Goal: Task Accomplishment & Management: Use online tool/utility

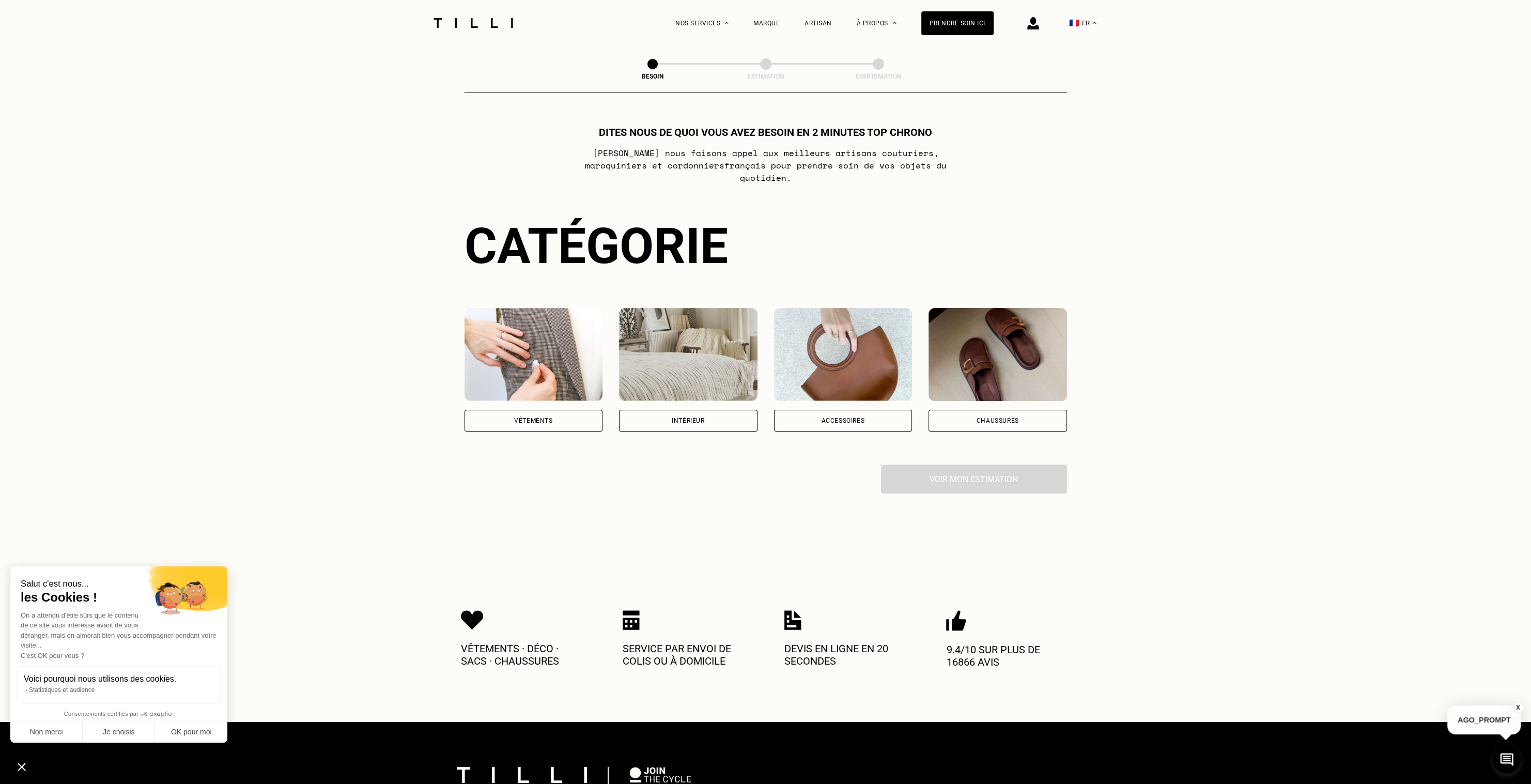
click at [689, 413] on div "Intérieur" at bounding box center [688, 421] width 138 height 22
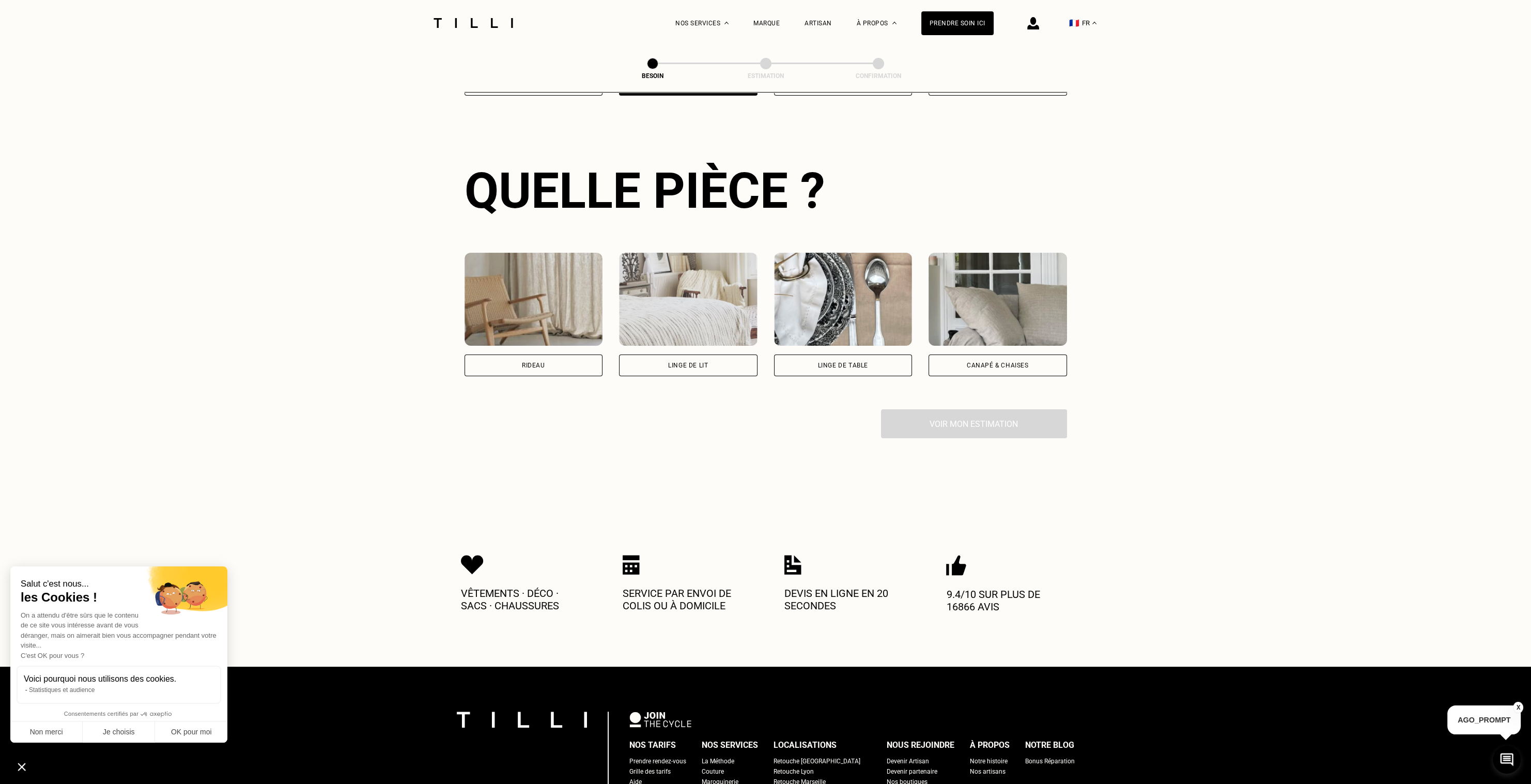
scroll to position [336, 0]
click at [554, 354] on div "Rideau" at bounding box center [534, 365] width 138 height 22
select select "FR"
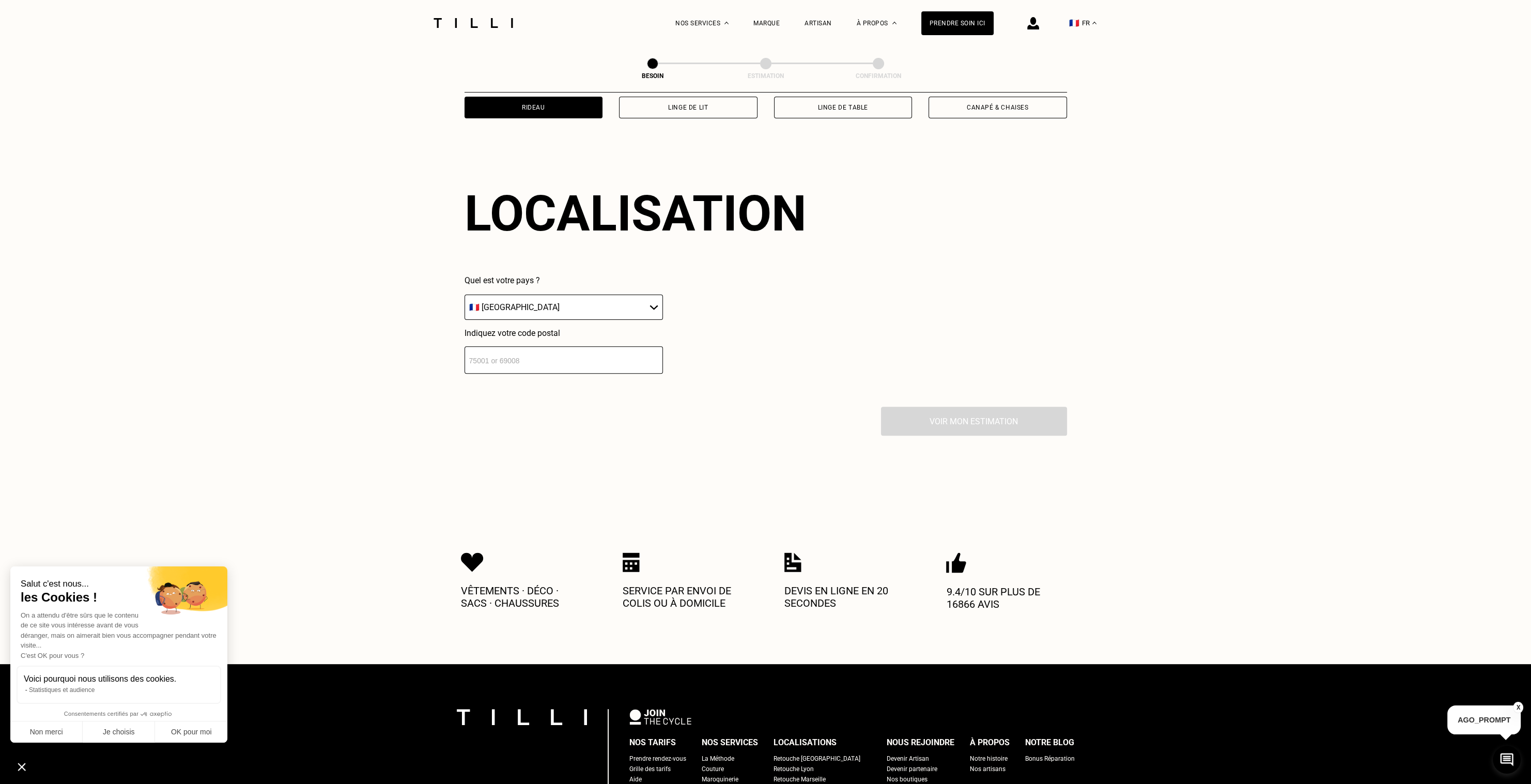
scroll to position [618, 0]
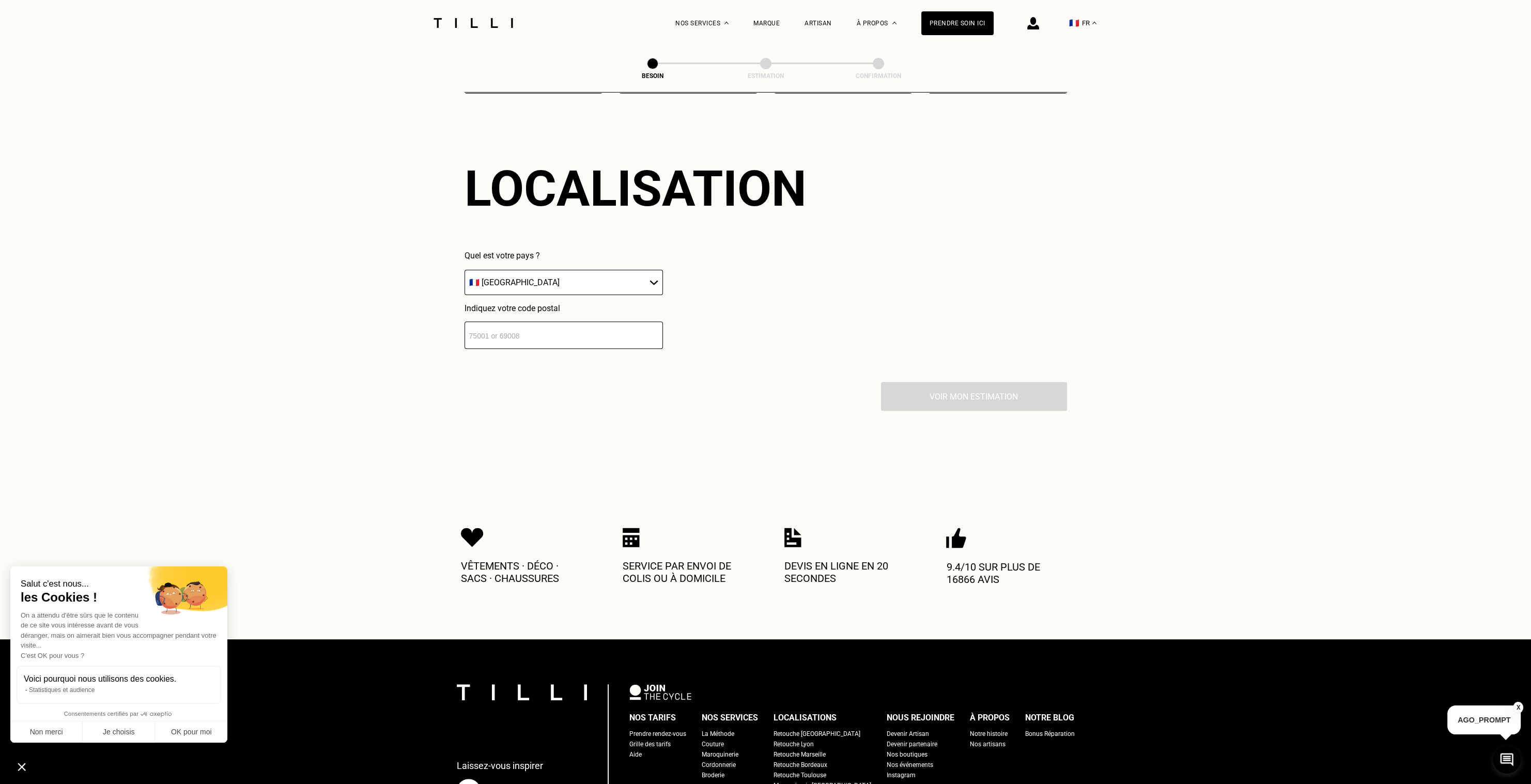
click at [548, 279] on select "🇩🇪 [GEOGRAPHIC_DATA] 🇦🇹 [GEOGRAPHIC_DATA] 🇧🇪 [GEOGRAPHIC_DATA] 🇧🇬 Bulgarie 🇨🇾 C…" at bounding box center [563, 282] width 198 height 25
click at [465, 270] on select "🇩🇪 [GEOGRAPHIC_DATA] 🇦🇹 [GEOGRAPHIC_DATA] 🇧🇪 [GEOGRAPHIC_DATA] 🇧🇬 Bulgarie 🇨🇾 C…" at bounding box center [563, 282] width 198 height 25
click at [543, 327] on input "number" at bounding box center [563, 335] width 198 height 27
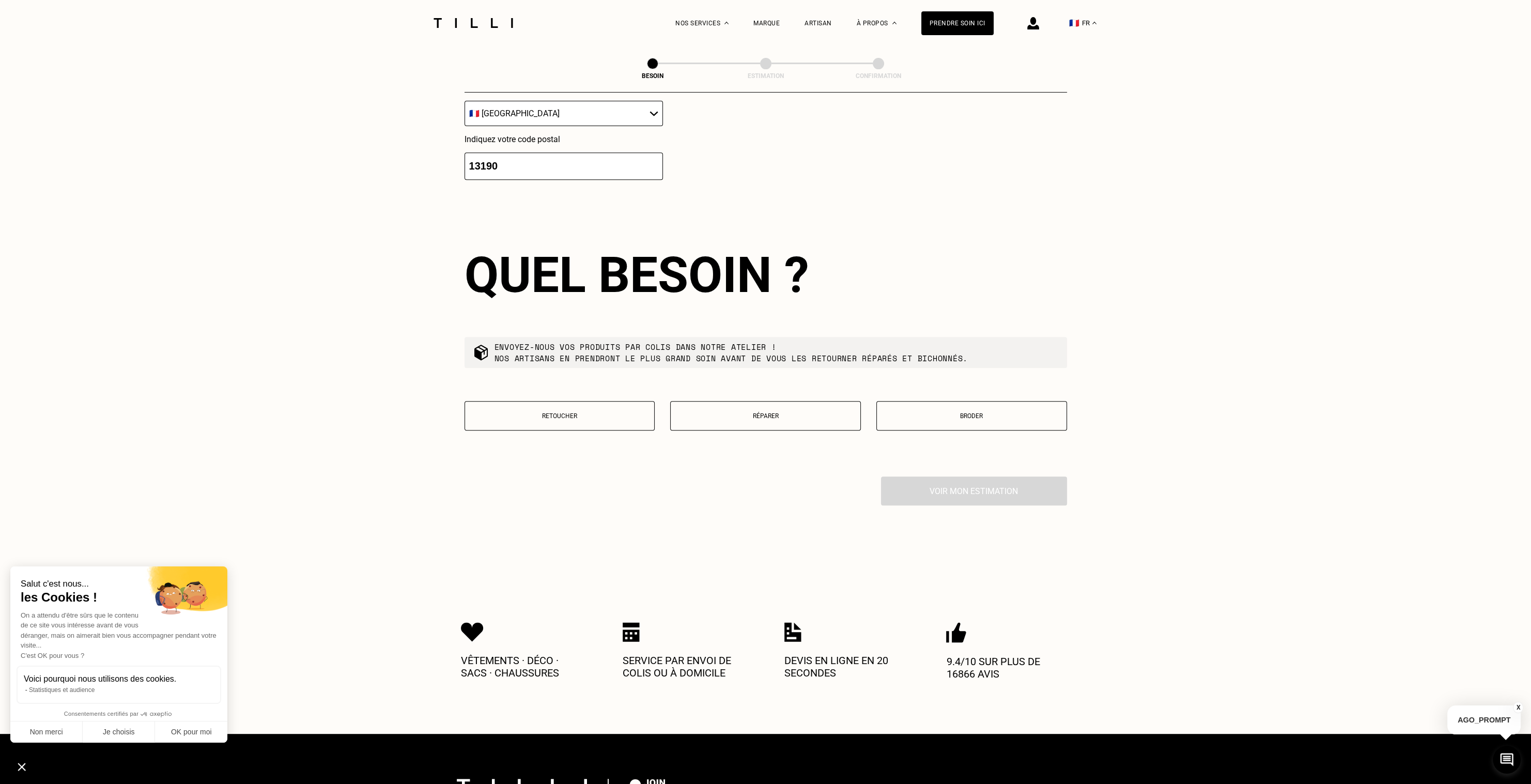
scroll to position [876, 0]
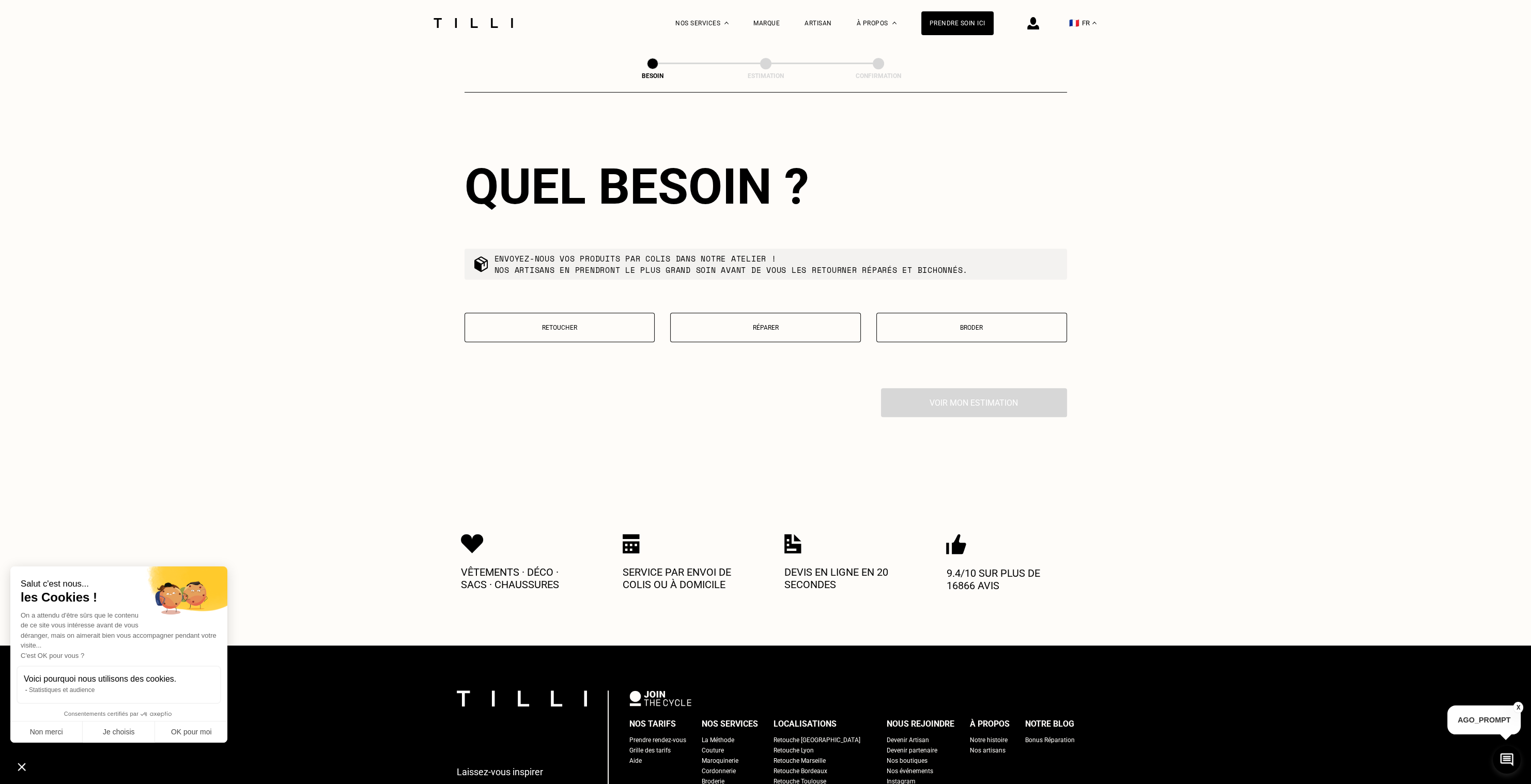
type input "13190"
click at [542, 327] on button "Retoucher" at bounding box center [560, 327] width 191 height 29
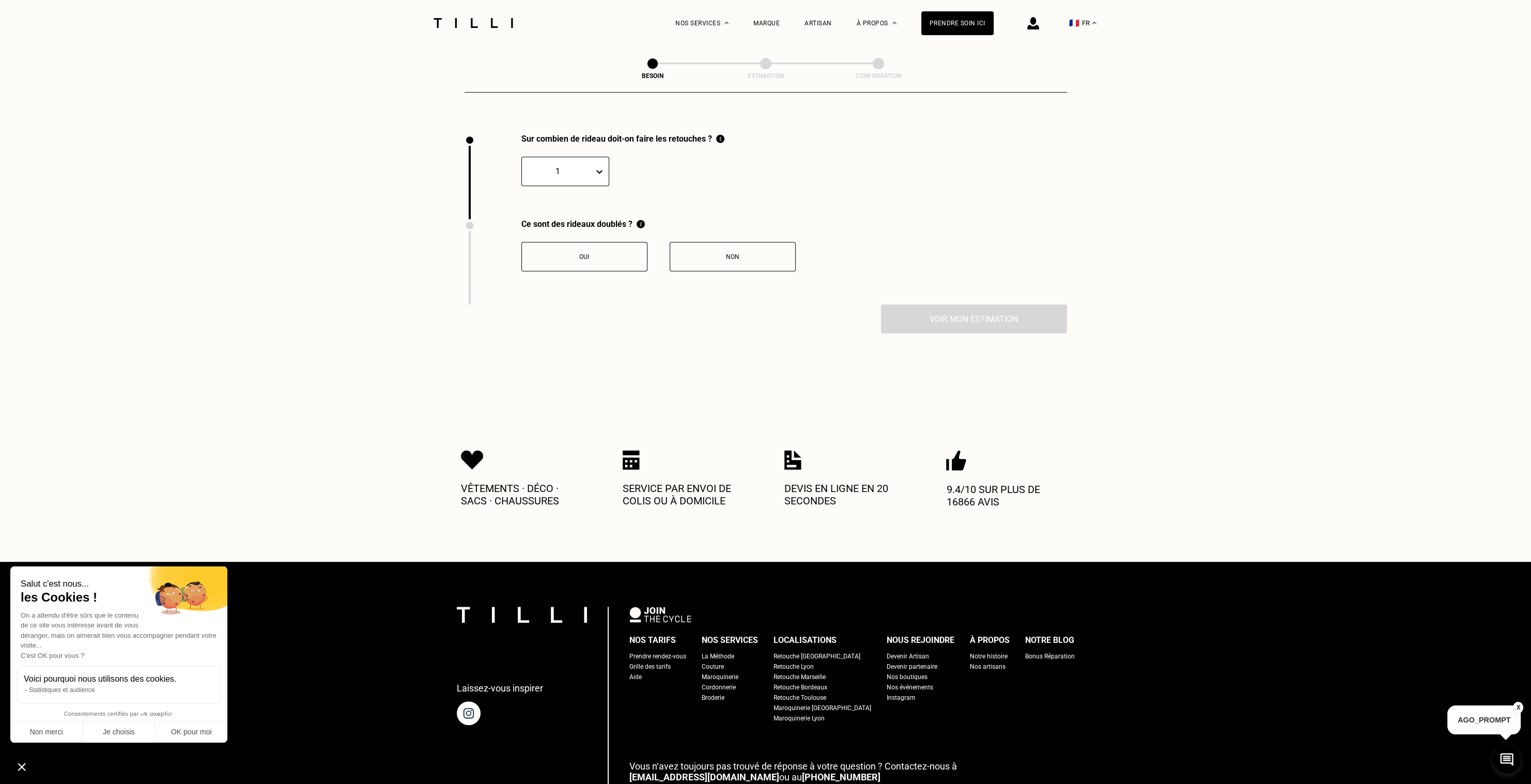
scroll to position [1141, 0]
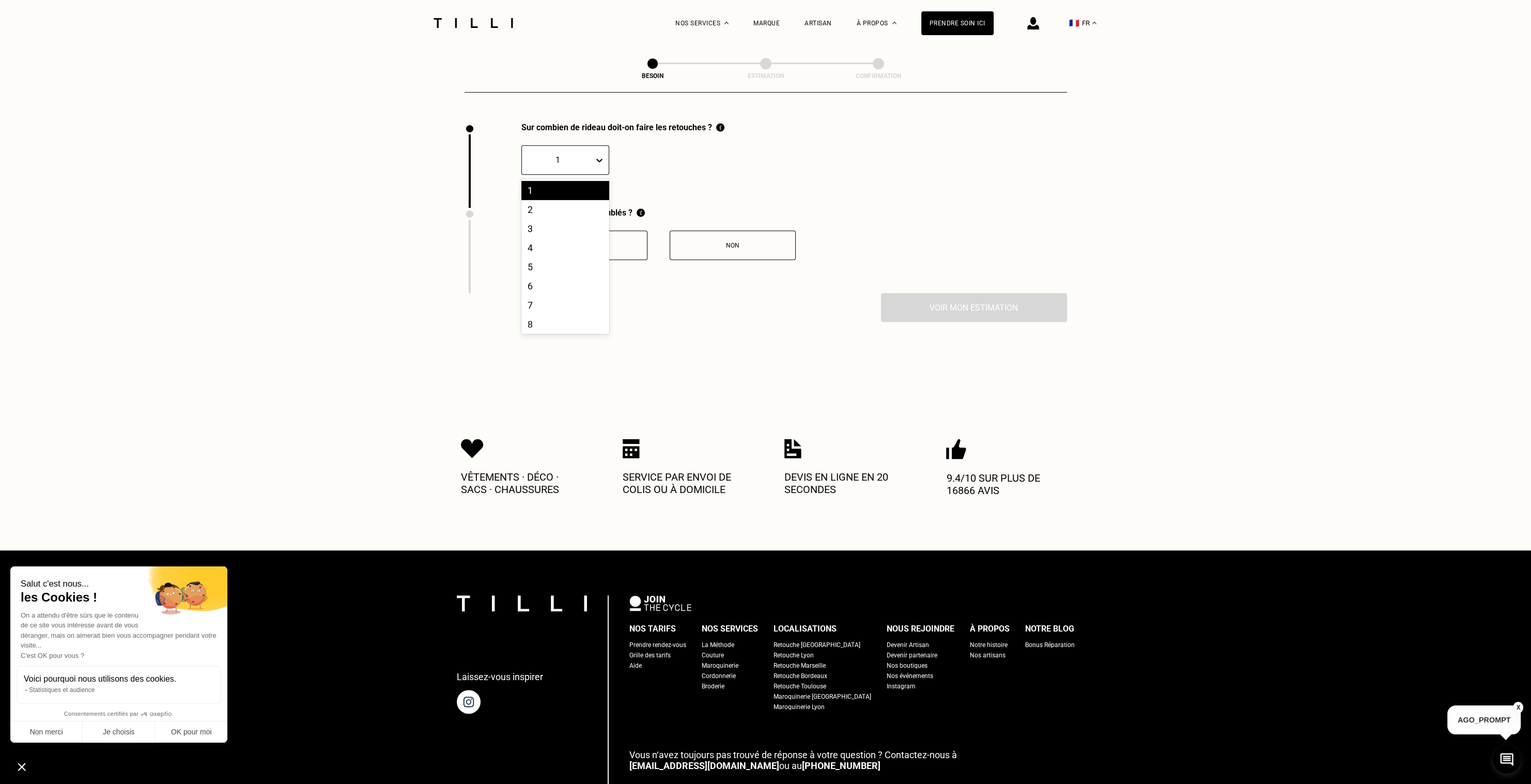
click at [594, 155] on icon at bounding box center [599, 160] width 10 height 10
click at [545, 203] on div "2" at bounding box center [565, 210] width 88 height 19
click at [693, 249] on button "Non" at bounding box center [733, 245] width 126 height 29
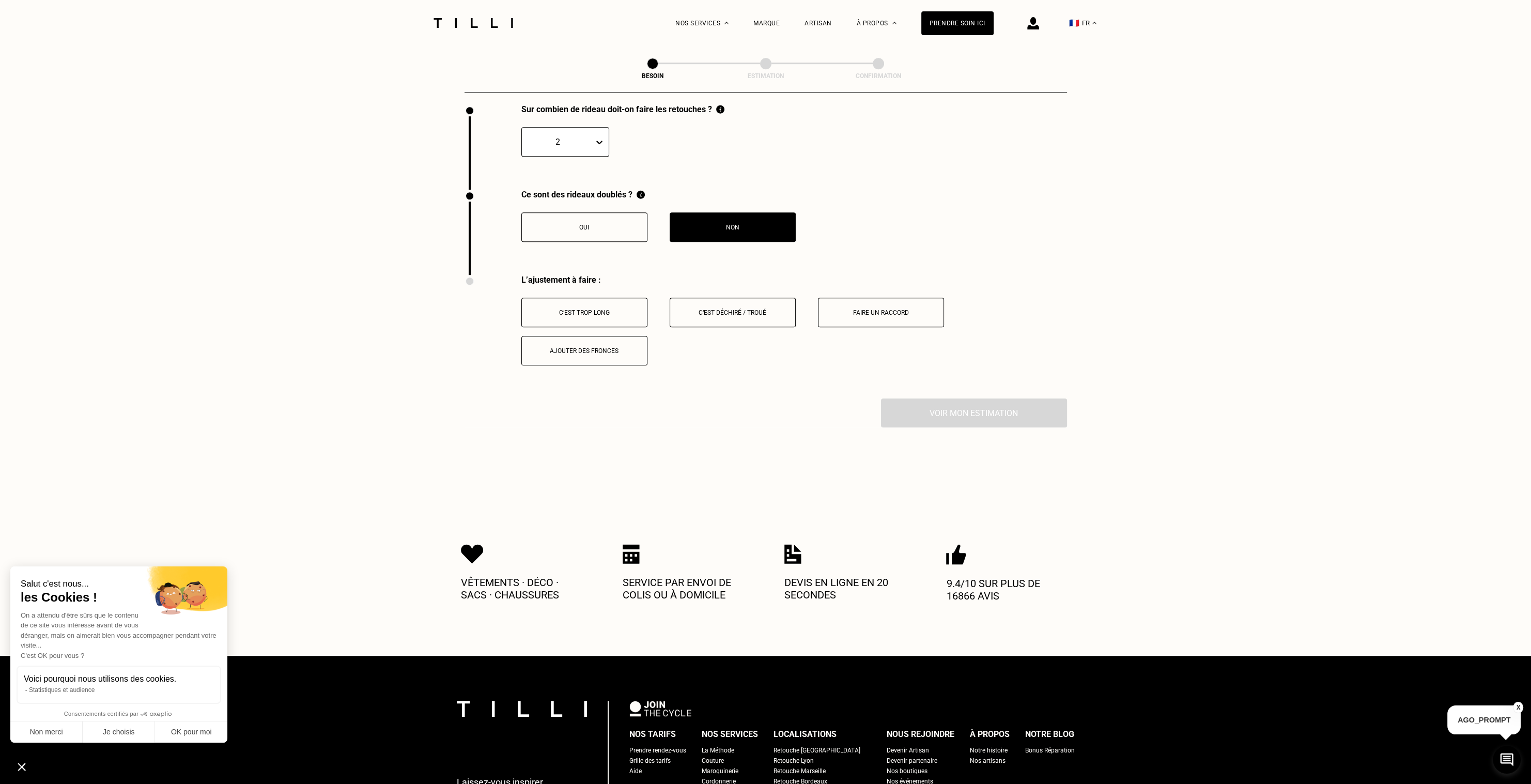
scroll to position [1157, 0]
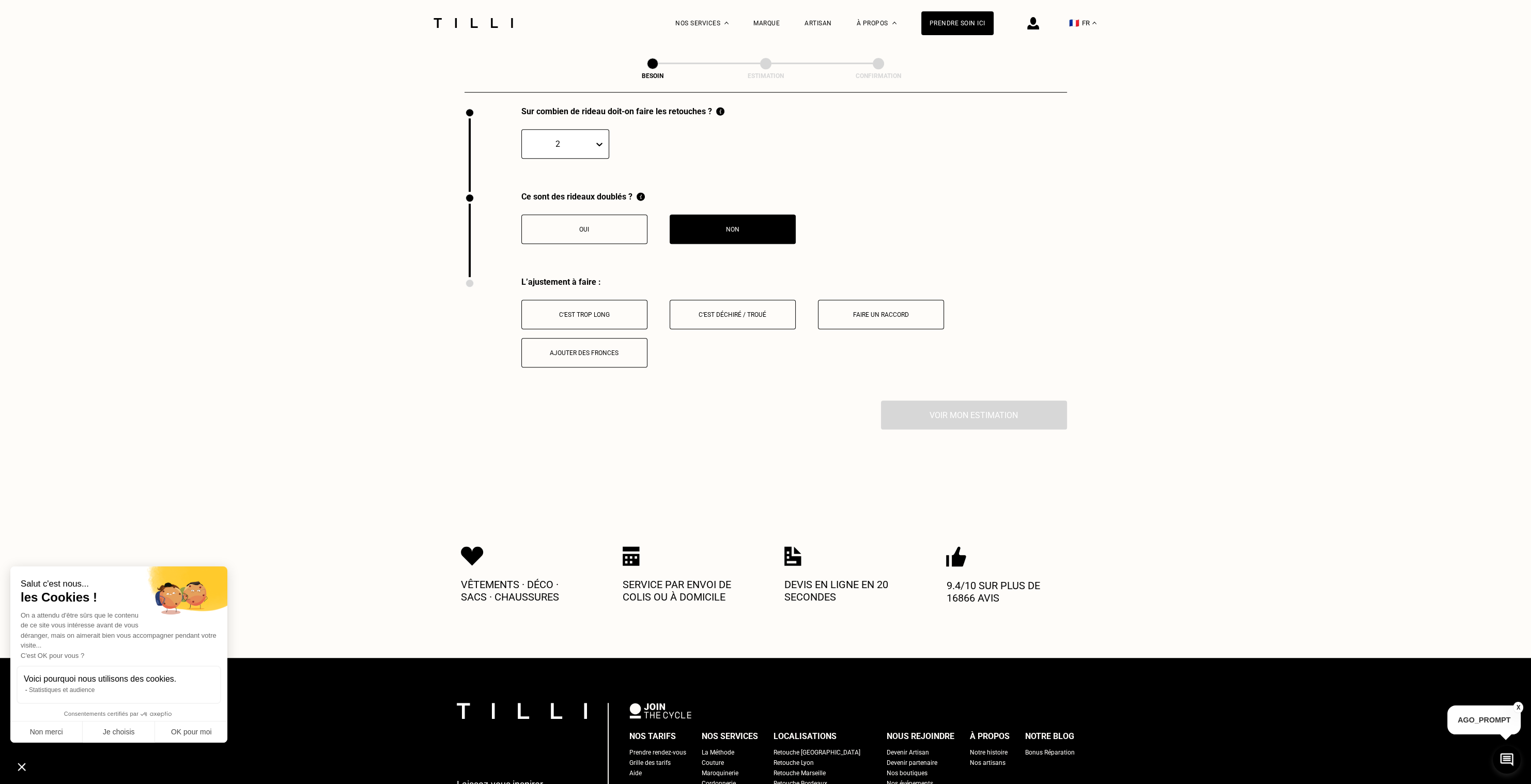
click at [591, 313] on button "C‘est trop long" at bounding box center [585, 314] width 126 height 29
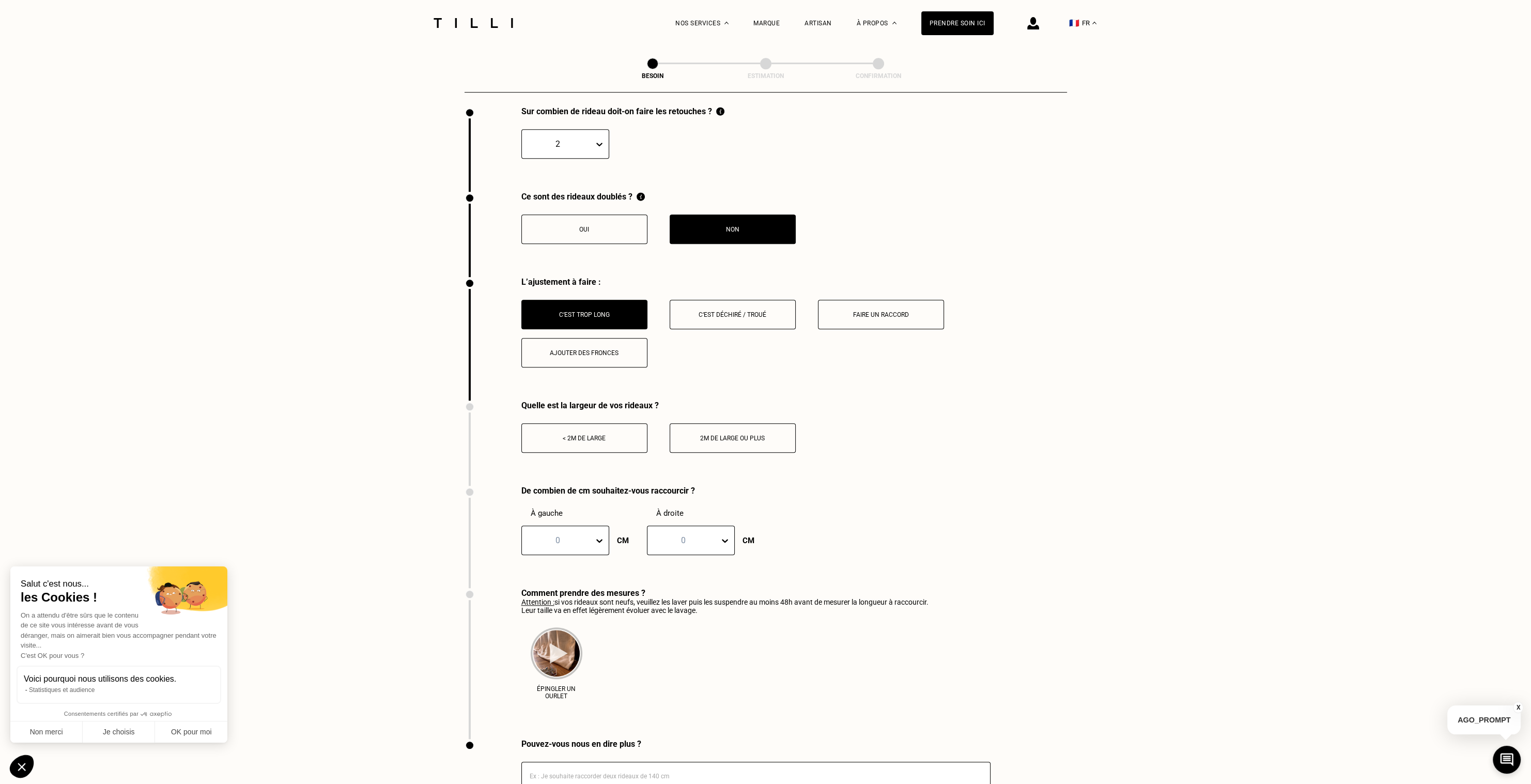
click at [602, 434] on div "< 2m de large" at bounding box center [584, 438] width 114 height 8
click at [570, 535] on div at bounding box center [558, 540] width 62 height 12
click at [829, 598] on p "Attention : si vos rideaux sont neufs, veuillez les laver puis les suspendre au…" at bounding box center [725, 606] width 407 height 16
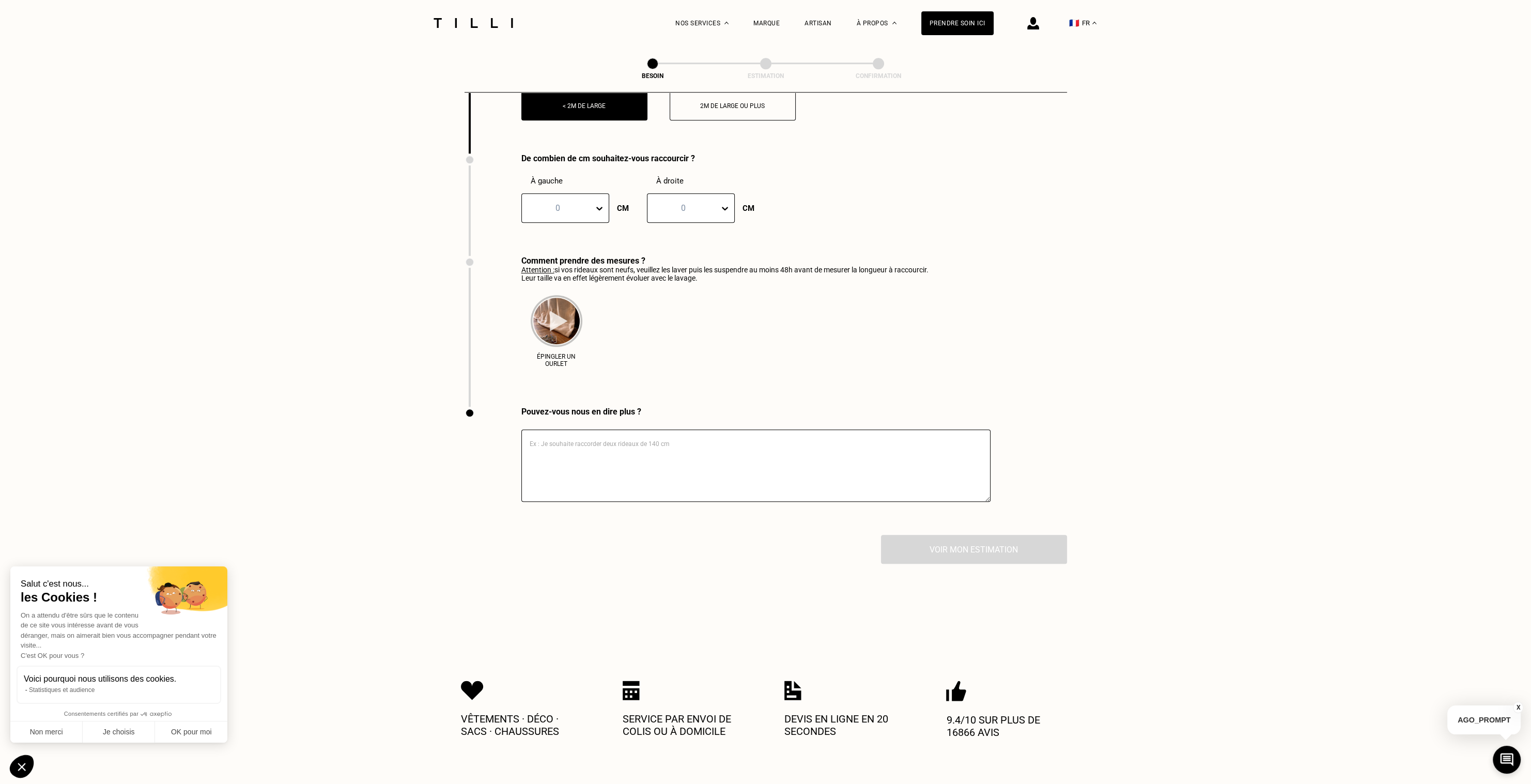
scroll to position [1312, 0]
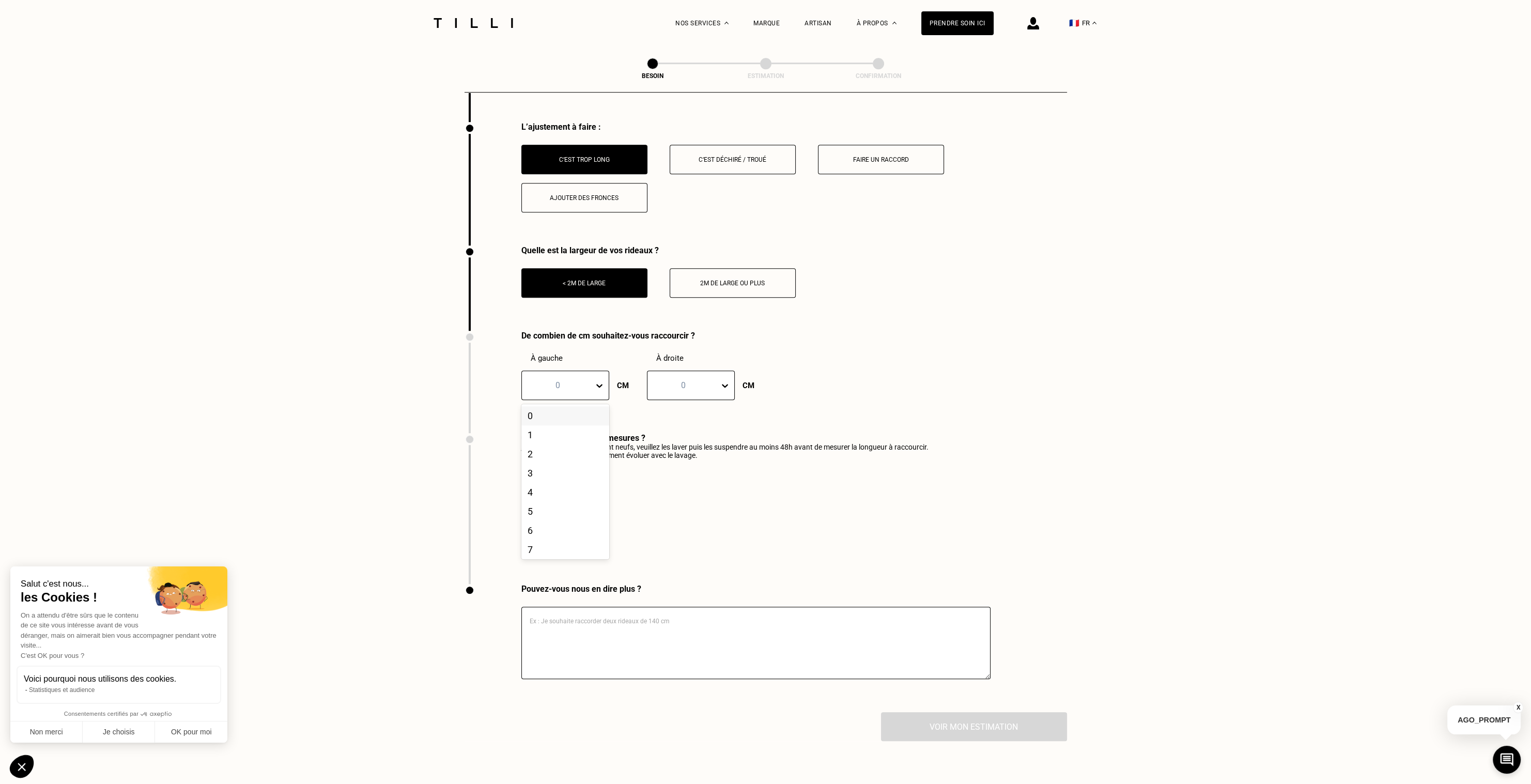
click at [562, 379] on div at bounding box center [558, 384] width 62 height 12
click at [549, 506] on div "18" at bounding box center [565, 509] width 88 height 19
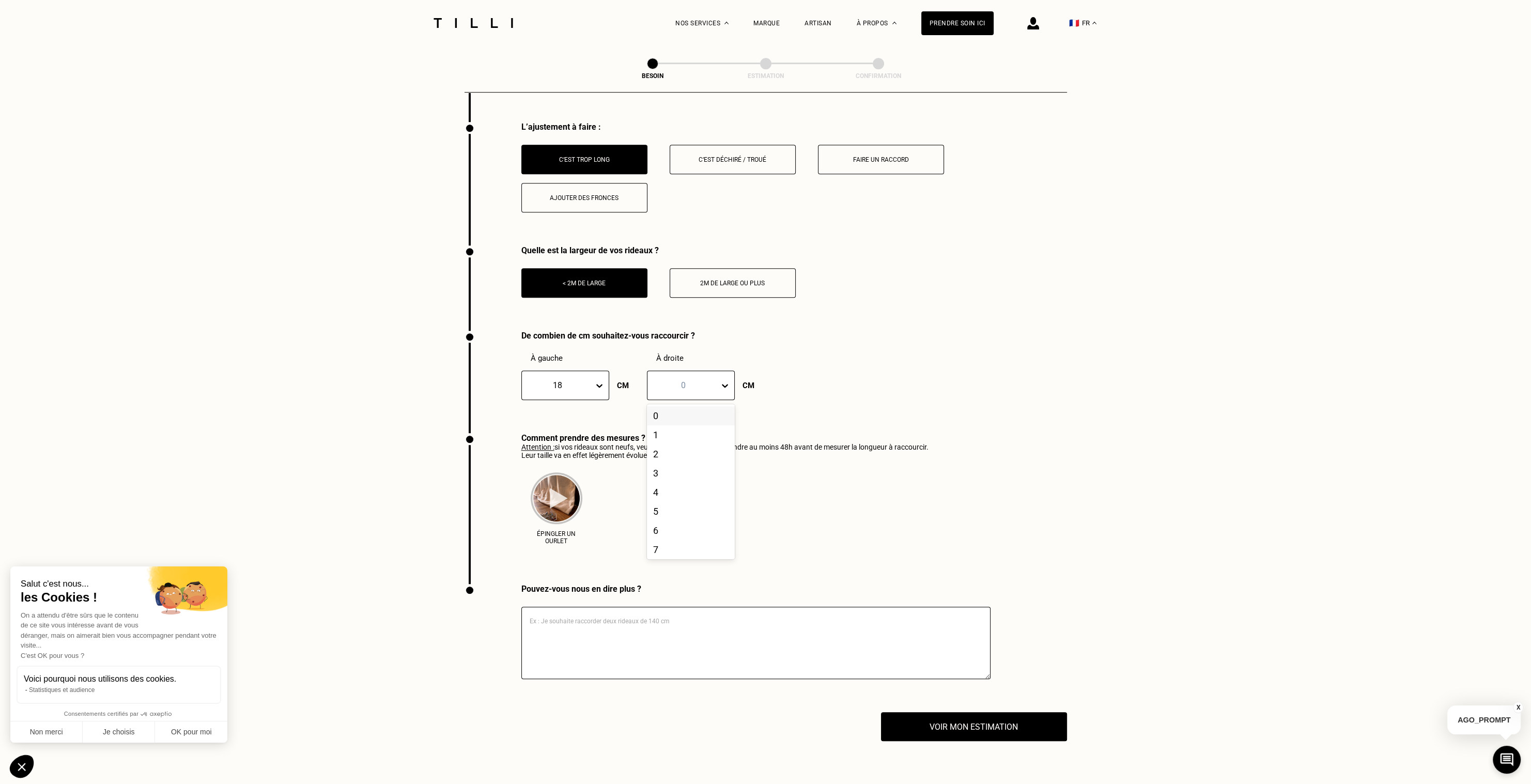
click at [681, 387] on div "0" at bounding box center [683, 384] width 72 height 16
click at [661, 467] on div "12" at bounding box center [691, 466] width 88 height 19
click at [662, 635] on textarea at bounding box center [756, 643] width 469 height 73
click at [981, 729] on button "Voir mon estimation" at bounding box center [974, 726] width 205 height 32
